Goal: Task Accomplishment & Management: Manage account settings

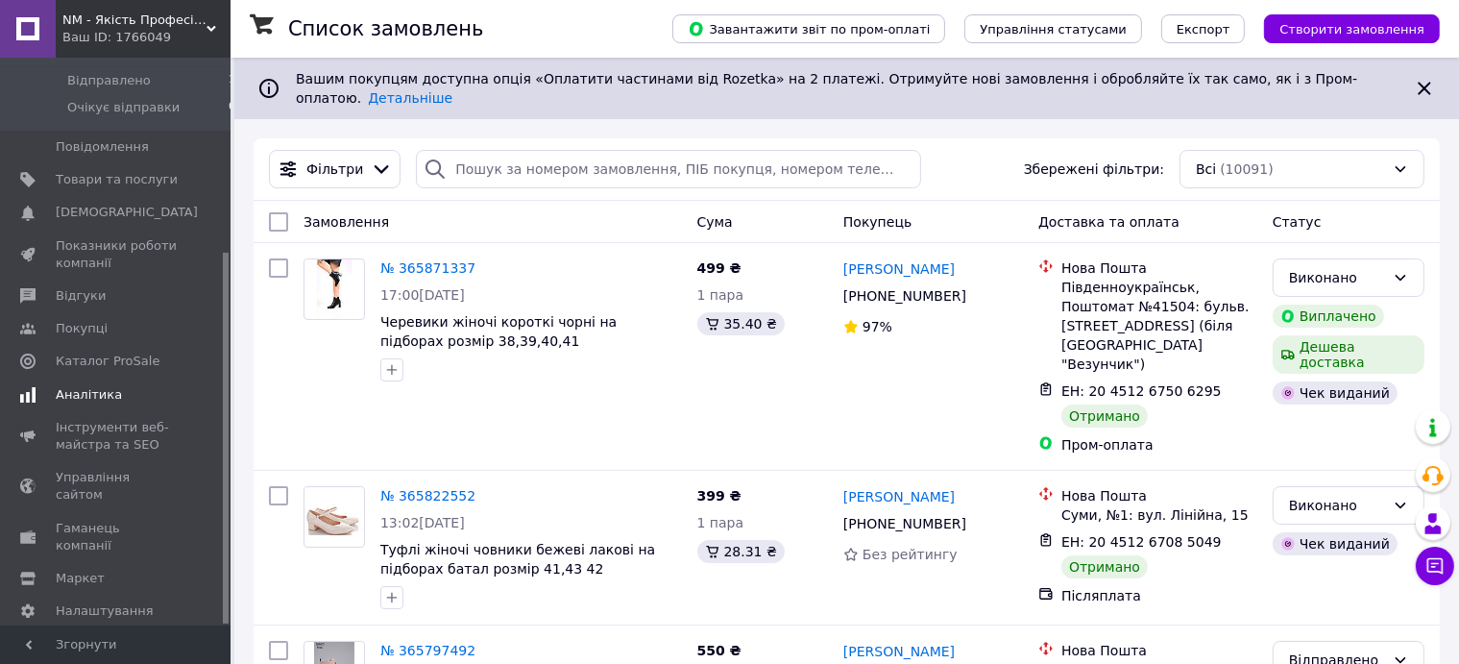
click at [84, 386] on span "Аналітика" at bounding box center [89, 394] width 66 height 17
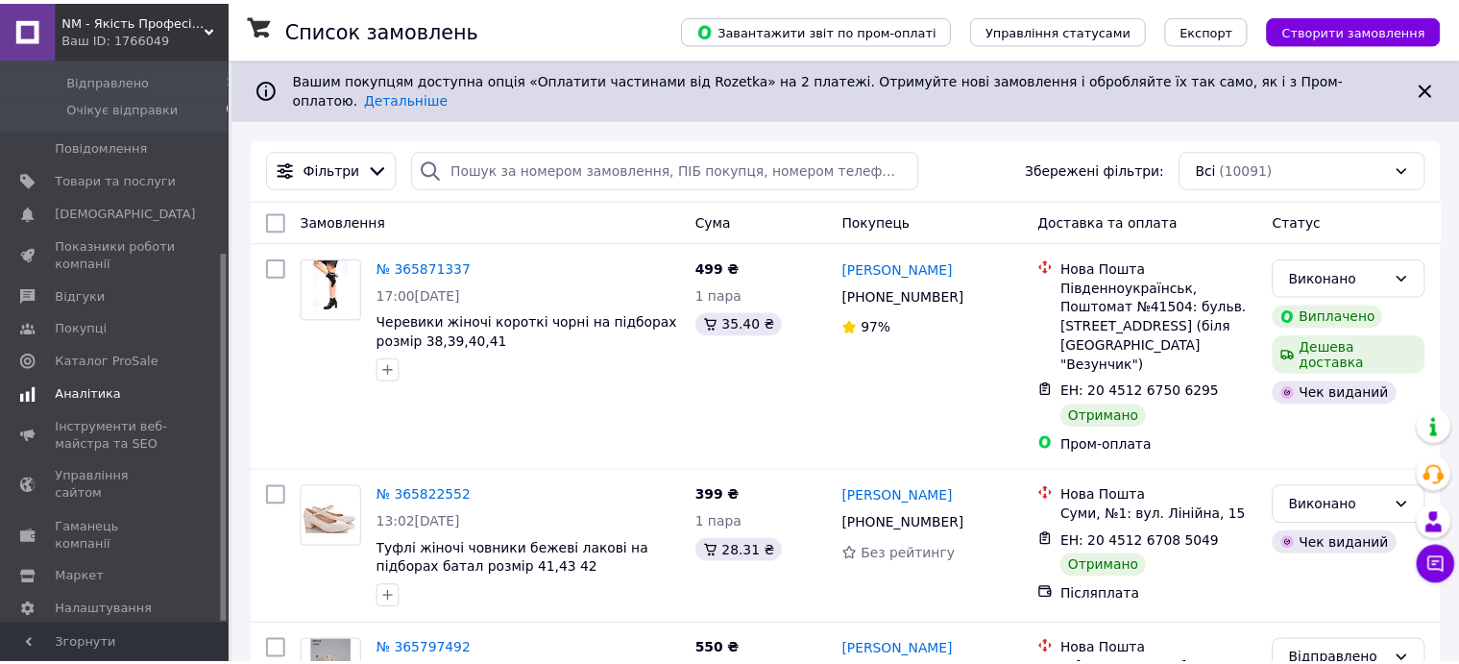
scroll to position [265, 0]
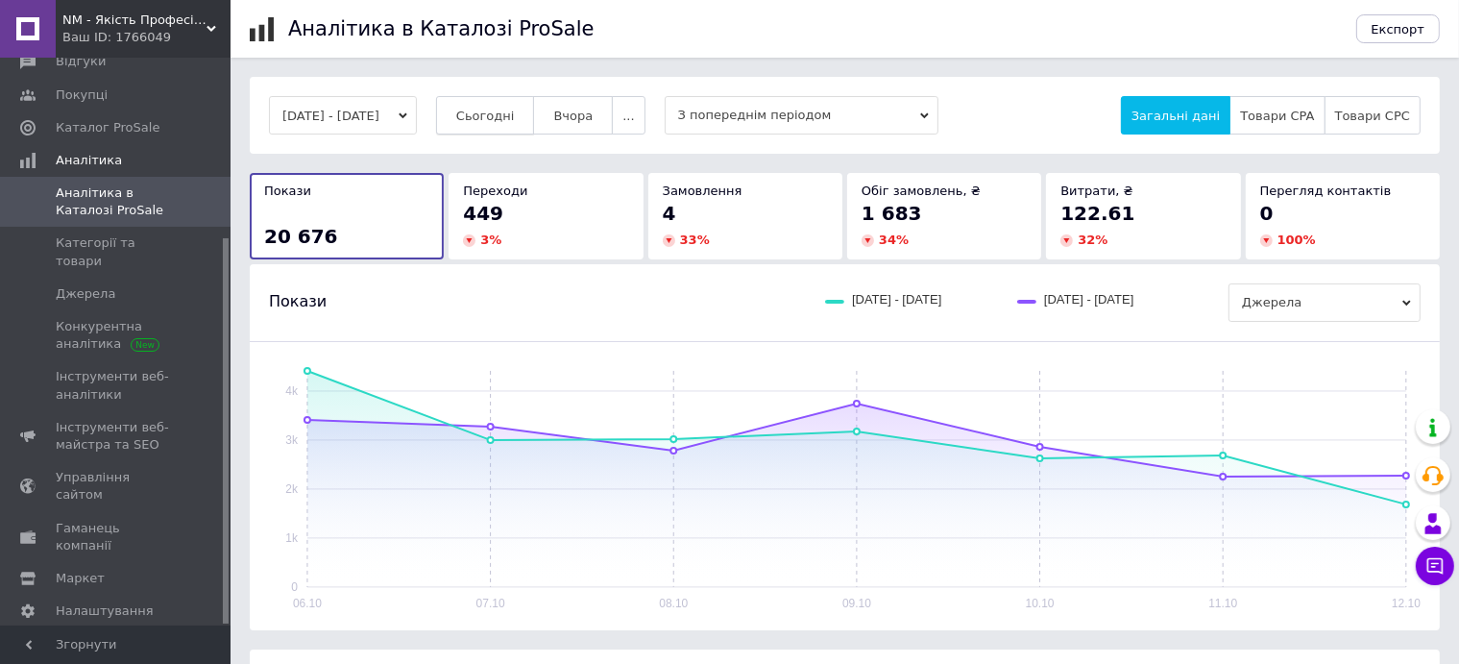
click at [505, 115] on span "Сьогодні" at bounding box center [485, 116] width 59 height 14
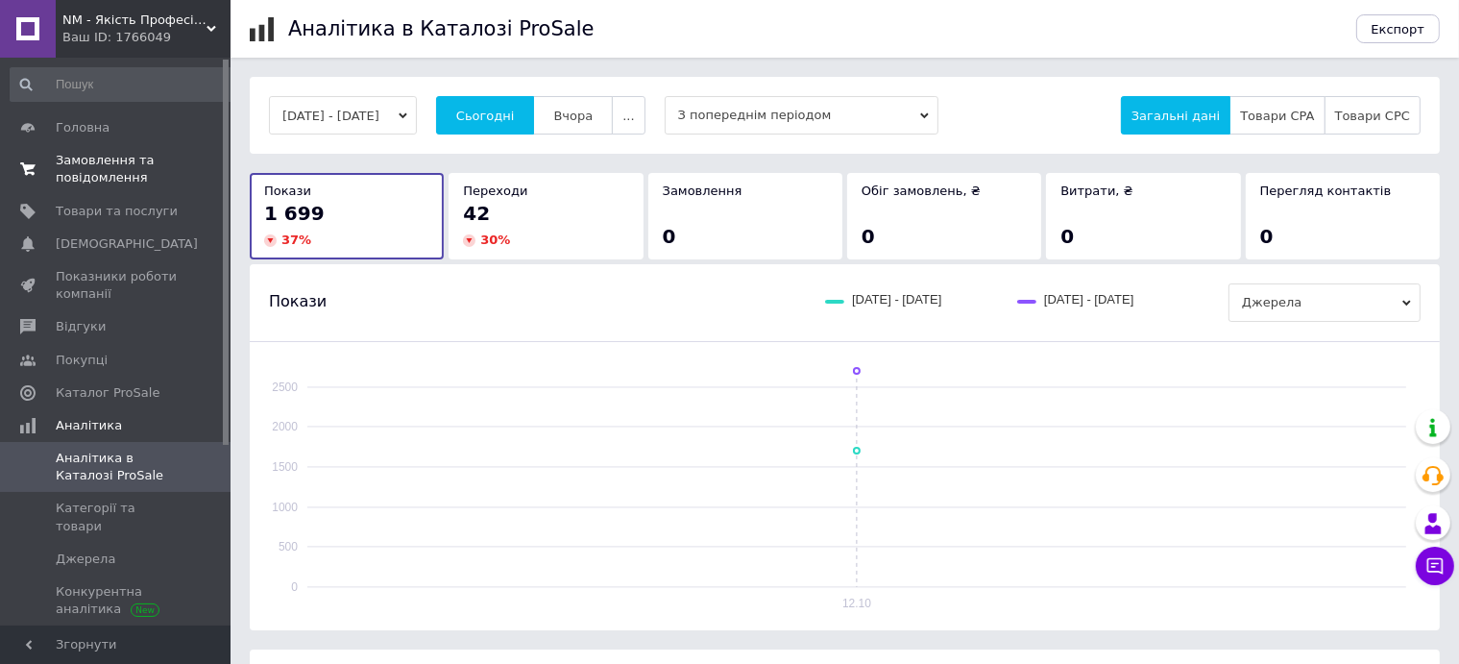
click at [62, 169] on span "Замовлення та повідомлення" at bounding box center [117, 169] width 122 height 35
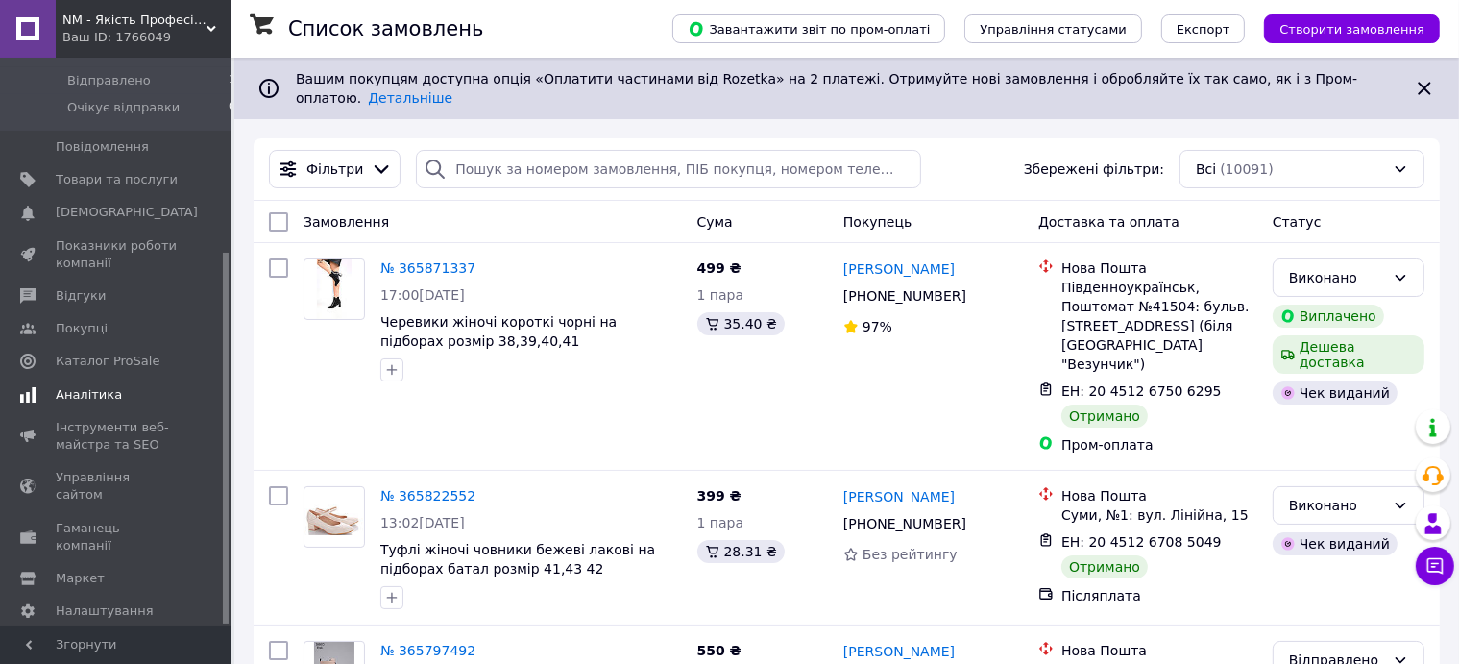
click at [106, 386] on span "Аналітика" at bounding box center [89, 394] width 66 height 17
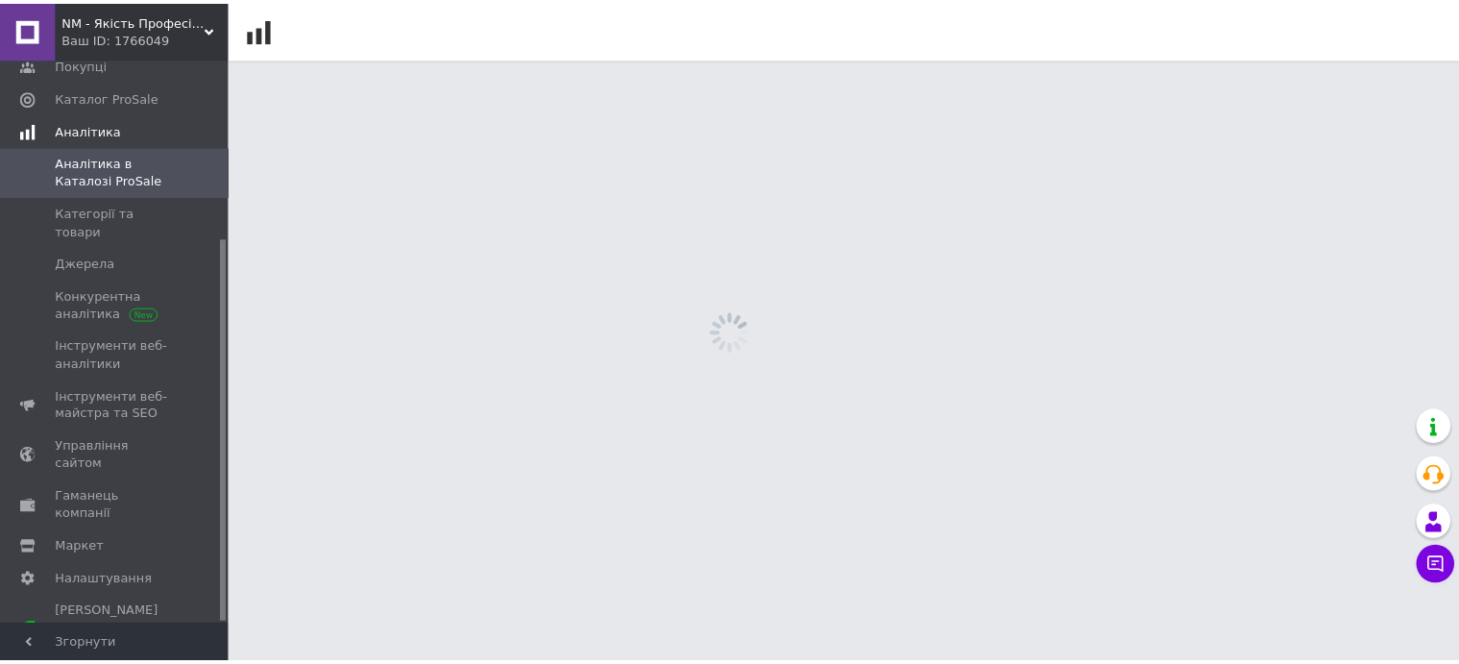
scroll to position [265, 0]
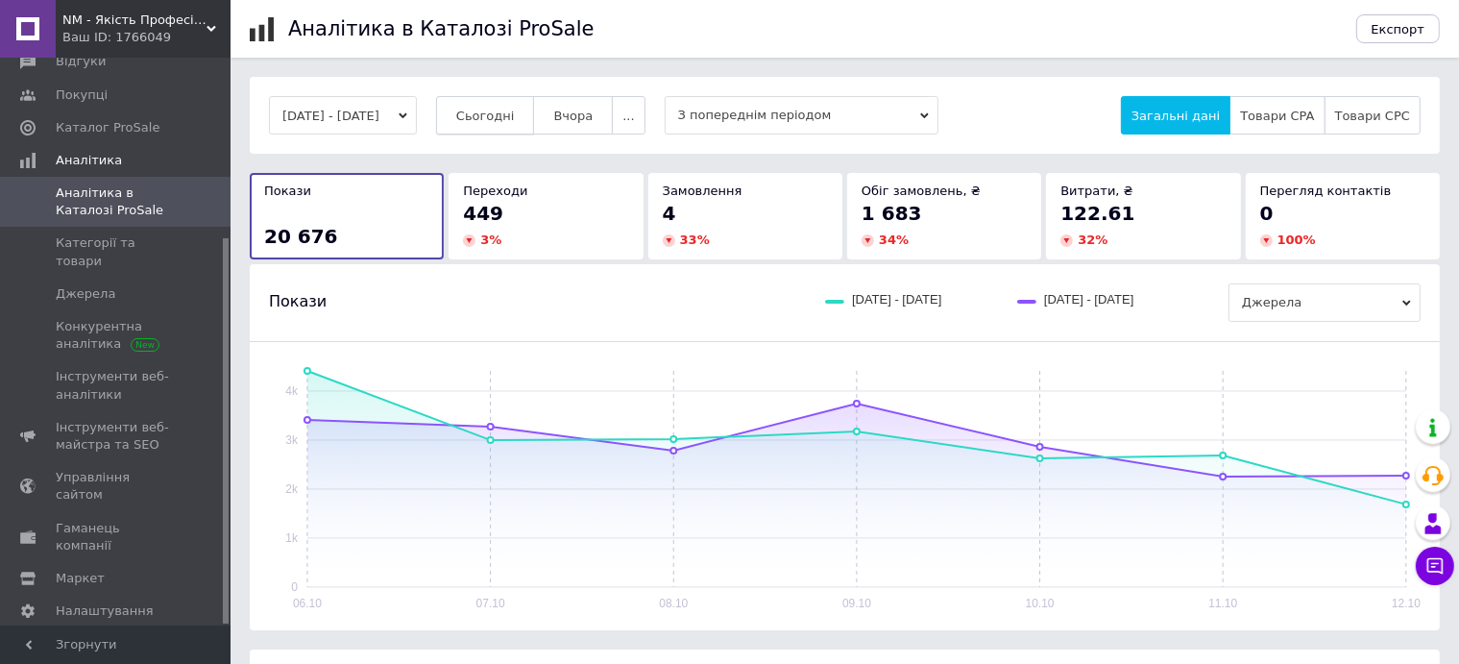
click at [535, 106] on button "Сьогодні" at bounding box center [485, 115] width 99 height 38
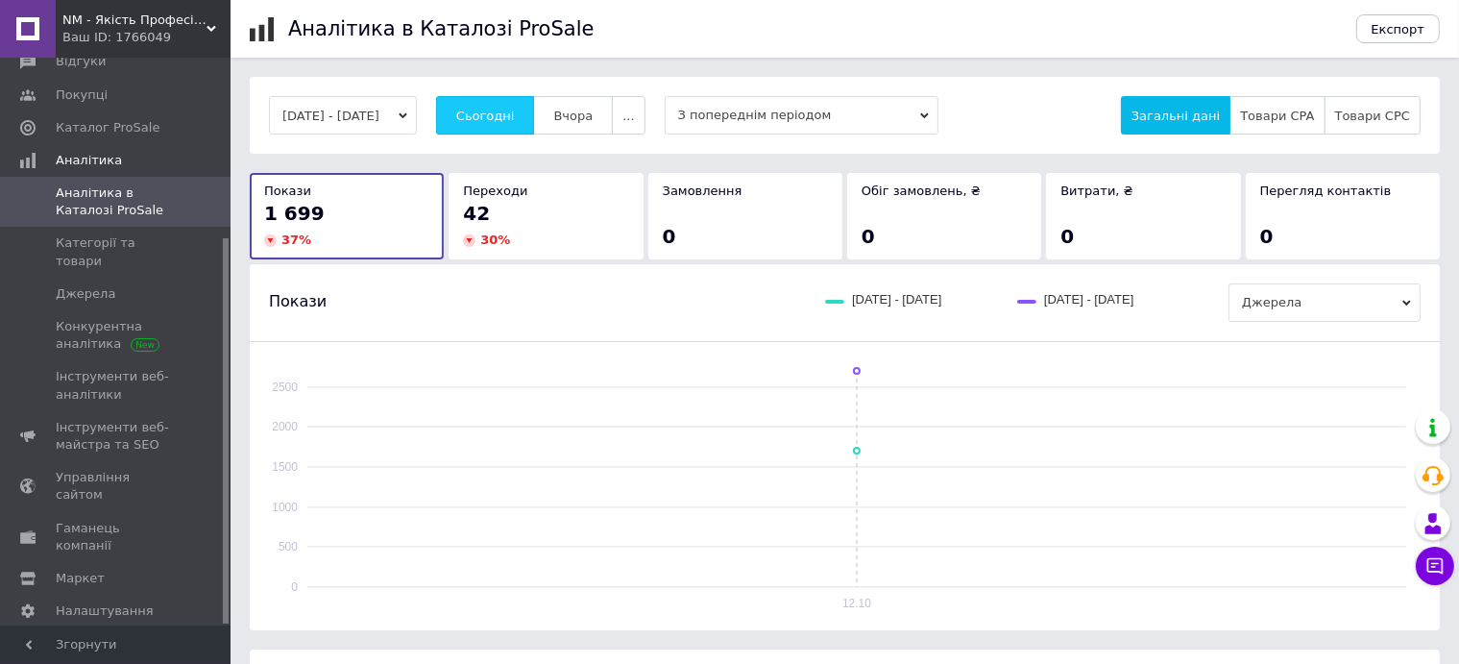
click at [518, 127] on button "Сьогодні" at bounding box center [485, 115] width 99 height 38
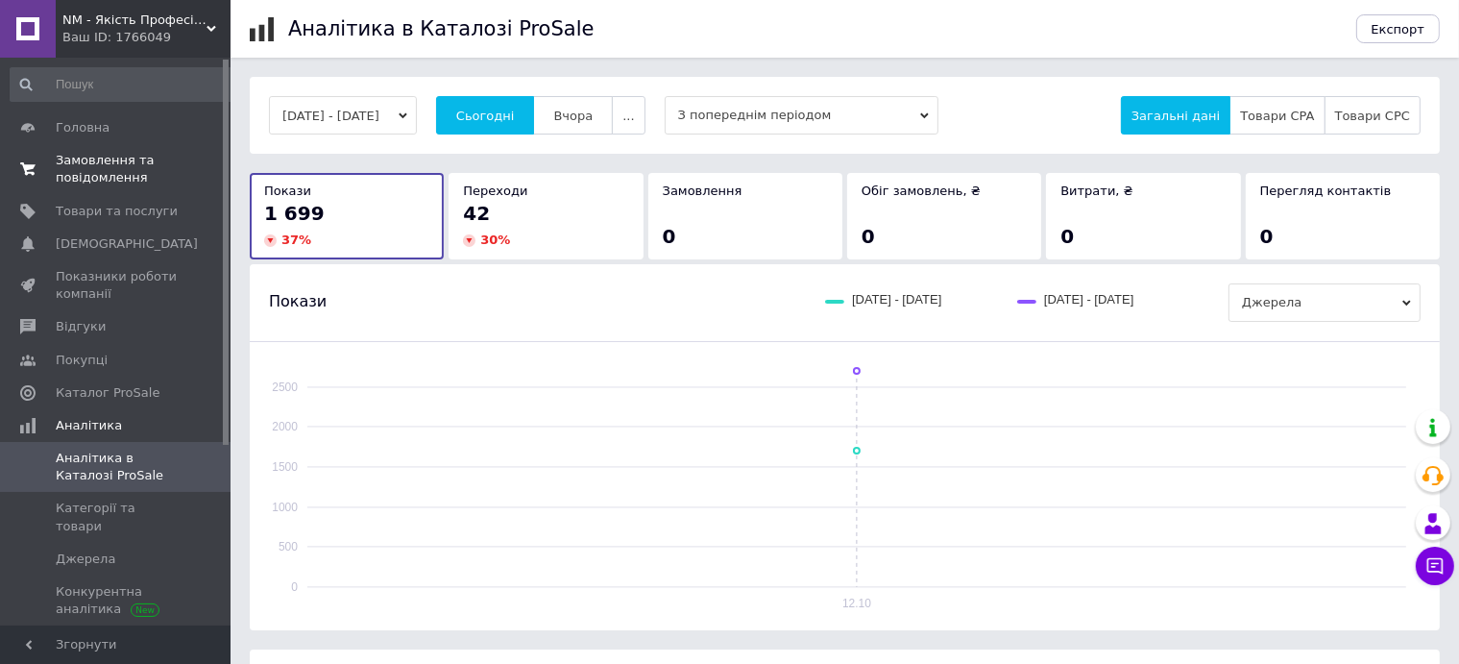
click at [111, 173] on span "Замовлення та повідомлення" at bounding box center [117, 169] width 122 height 35
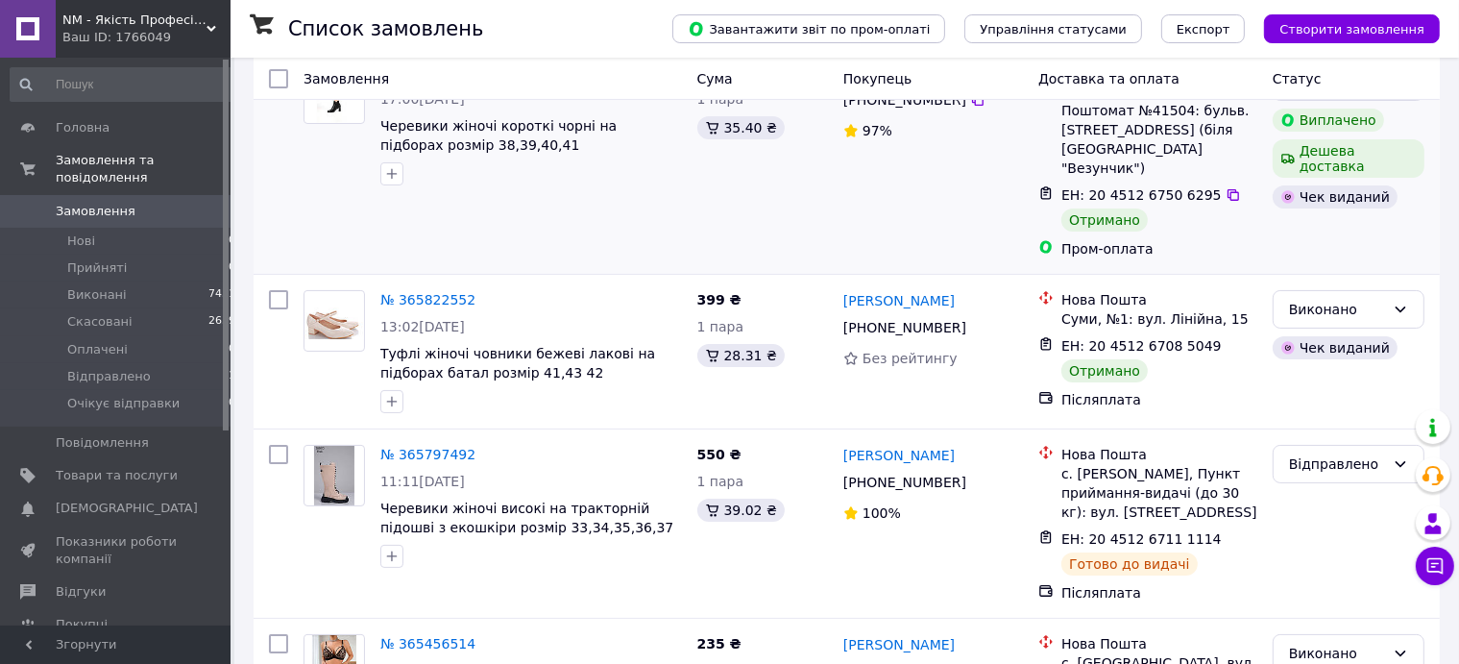
scroll to position [203, 0]
